Goal: Information Seeking & Learning: Learn about a topic

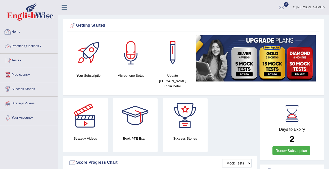
click at [32, 50] on link "Practice Questions" at bounding box center [28, 45] width 57 height 13
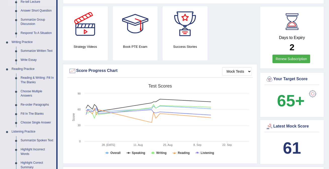
scroll to position [93, 0]
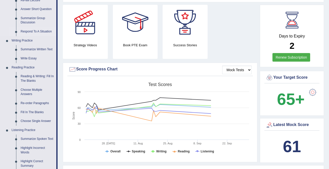
click at [28, 34] on link "Respond To A Situation" at bounding box center [37, 31] width 38 height 9
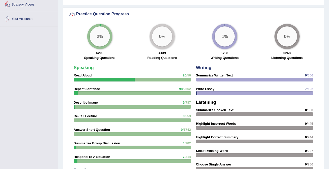
scroll to position [356, 0]
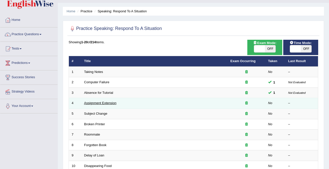
click at [111, 104] on link "Assignment Extension" at bounding box center [100, 103] width 32 height 4
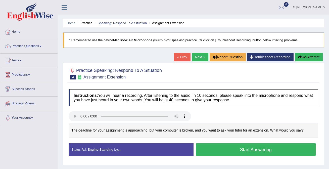
scroll to position [20, 0]
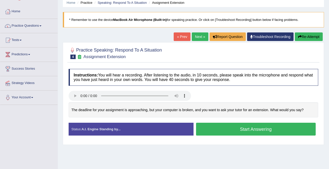
click at [234, 131] on button "Start Answering" at bounding box center [256, 129] width 120 height 13
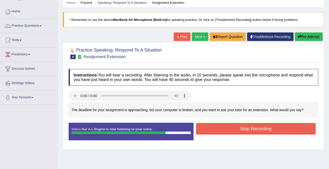
click at [230, 128] on button "Stop Recording" at bounding box center [256, 129] width 120 height 12
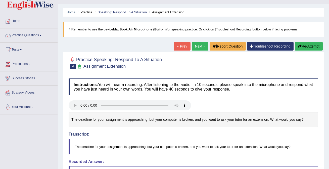
scroll to position [0, 0]
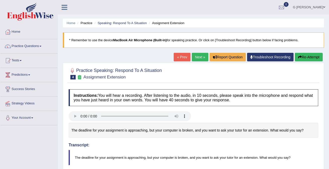
click at [191, 52] on div "Home Practice Speaking: Respond To A Situation Assignment Extension * Remember …" at bounding box center [193, 172] width 271 height 344
click at [194, 57] on link "Next »" at bounding box center [200, 57] width 17 height 9
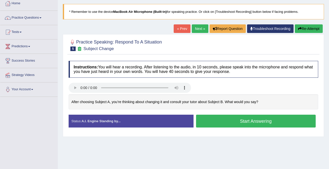
scroll to position [29, 0]
click at [216, 122] on button "Start Answering" at bounding box center [256, 120] width 120 height 13
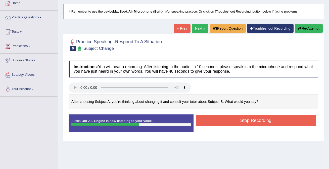
click at [215, 117] on button "Stop Recording" at bounding box center [256, 121] width 120 height 12
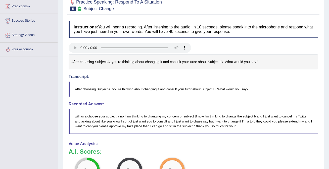
scroll to position [0, 0]
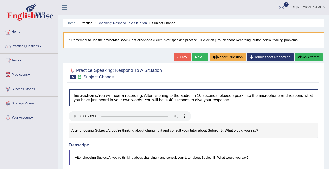
click at [202, 56] on link "Next »" at bounding box center [200, 57] width 17 height 9
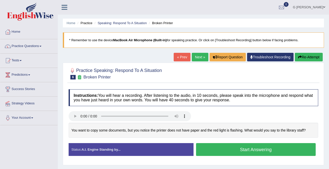
click at [176, 57] on link "« Prev" at bounding box center [182, 57] width 17 height 9
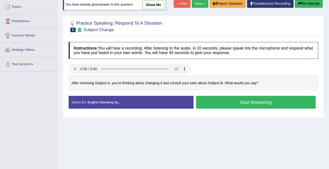
click at [219, 102] on button "Start Answering" at bounding box center [256, 102] width 120 height 13
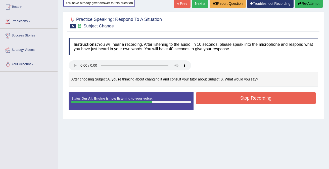
click at [219, 102] on button "Stop Recording" at bounding box center [256, 98] width 120 height 12
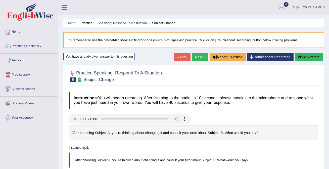
click at [309, 57] on button "Re-Attempt" at bounding box center [309, 57] width 28 height 9
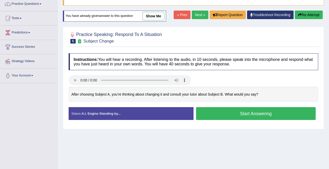
scroll to position [44, 0]
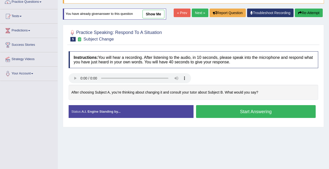
click at [210, 113] on button "Start Answering" at bounding box center [256, 111] width 120 height 13
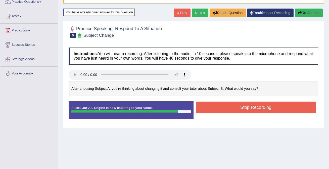
click at [213, 105] on button "Stop Recording" at bounding box center [256, 107] width 120 height 12
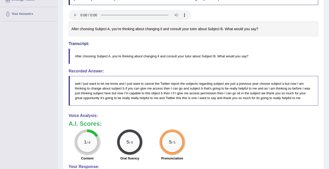
scroll to position [0, 0]
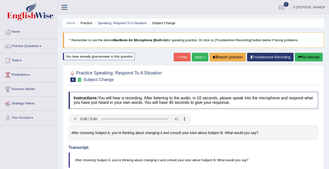
click at [195, 61] on link "Next »" at bounding box center [200, 57] width 17 height 9
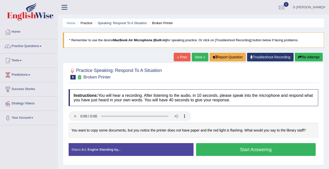
click at [236, 149] on button "Start Answering" at bounding box center [256, 149] width 120 height 13
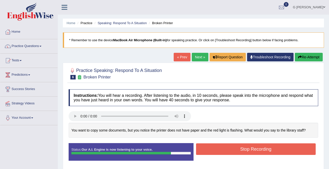
click at [234, 146] on button "Stop Recording" at bounding box center [256, 149] width 120 height 12
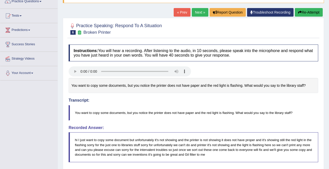
scroll to position [23, 0]
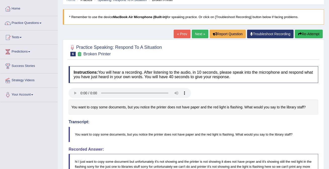
click at [197, 36] on link "Next »" at bounding box center [200, 34] width 17 height 9
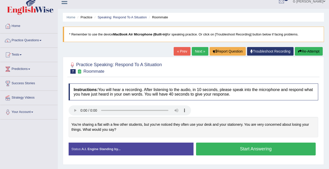
scroll to position [7, 0]
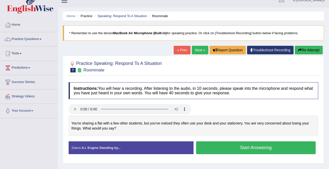
click at [229, 150] on button "Start Answering" at bounding box center [256, 147] width 120 height 13
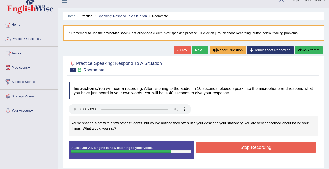
click at [212, 148] on button "Stop Recording" at bounding box center [256, 147] width 120 height 12
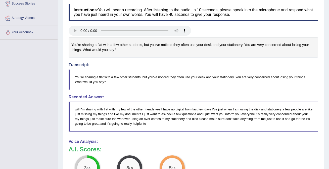
scroll to position [0, 0]
